Goal: Task Accomplishment & Management: Use online tool/utility

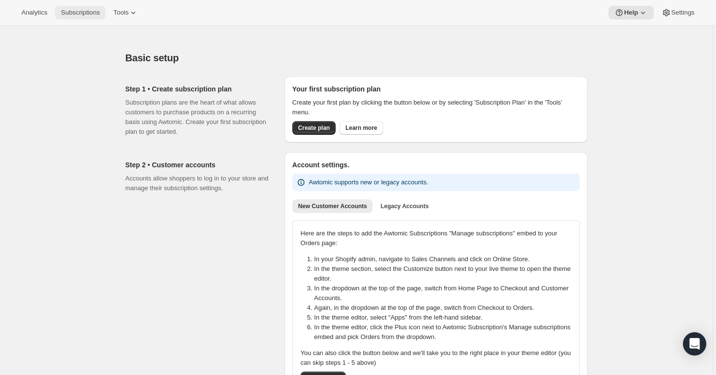
click at [89, 8] on button "Subscriptions" at bounding box center [80, 13] width 51 height 14
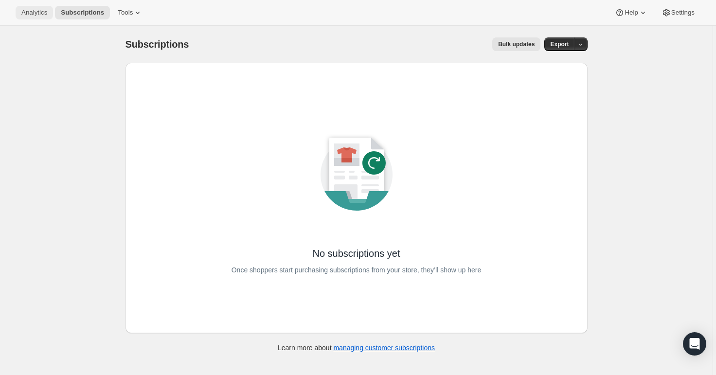
click at [42, 14] on span "Analytics" at bounding box center [34, 13] width 26 height 8
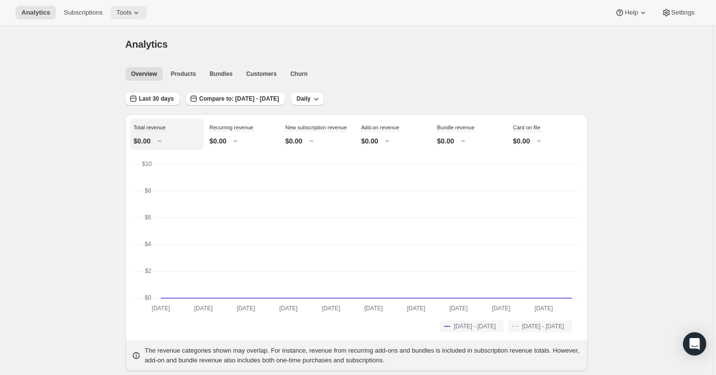
click at [114, 11] on button "Tools" at bounding box center [128, 13] width 36 height 14
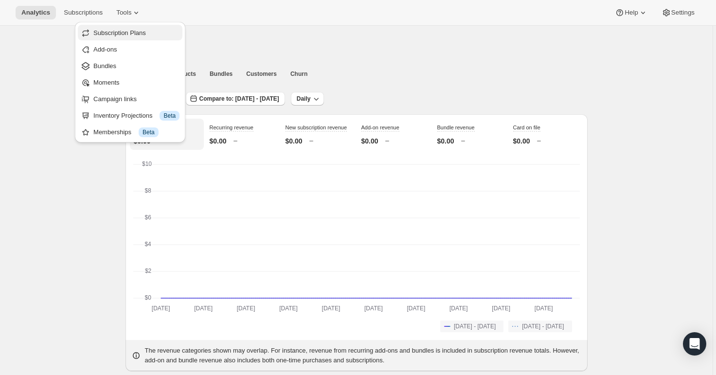
click at [113, 35] on span "Subscription Plans" at bounding box center [119, 32] width 53 height 7
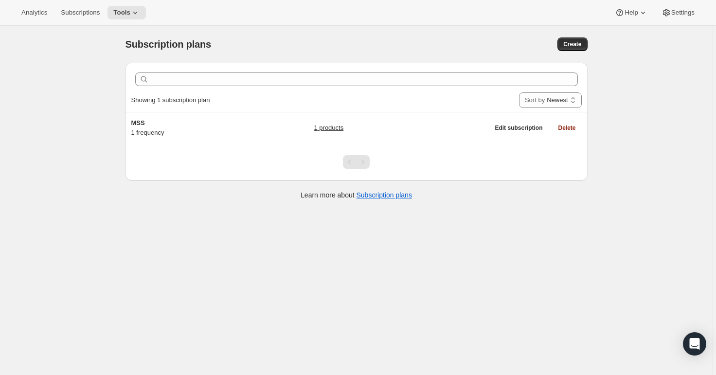
drag, startPoint x: 40, startPoint y: 61, endPoint x: 38, endPoint y: 66, distance: 5.2
click at [40, 61] on div "Subscription plans. This page is ready Subscription plans Create Clear Showing …" at bounding box center [356, 213] width 713 height 375
